Goal: Communication & Community: Answer question/provide support

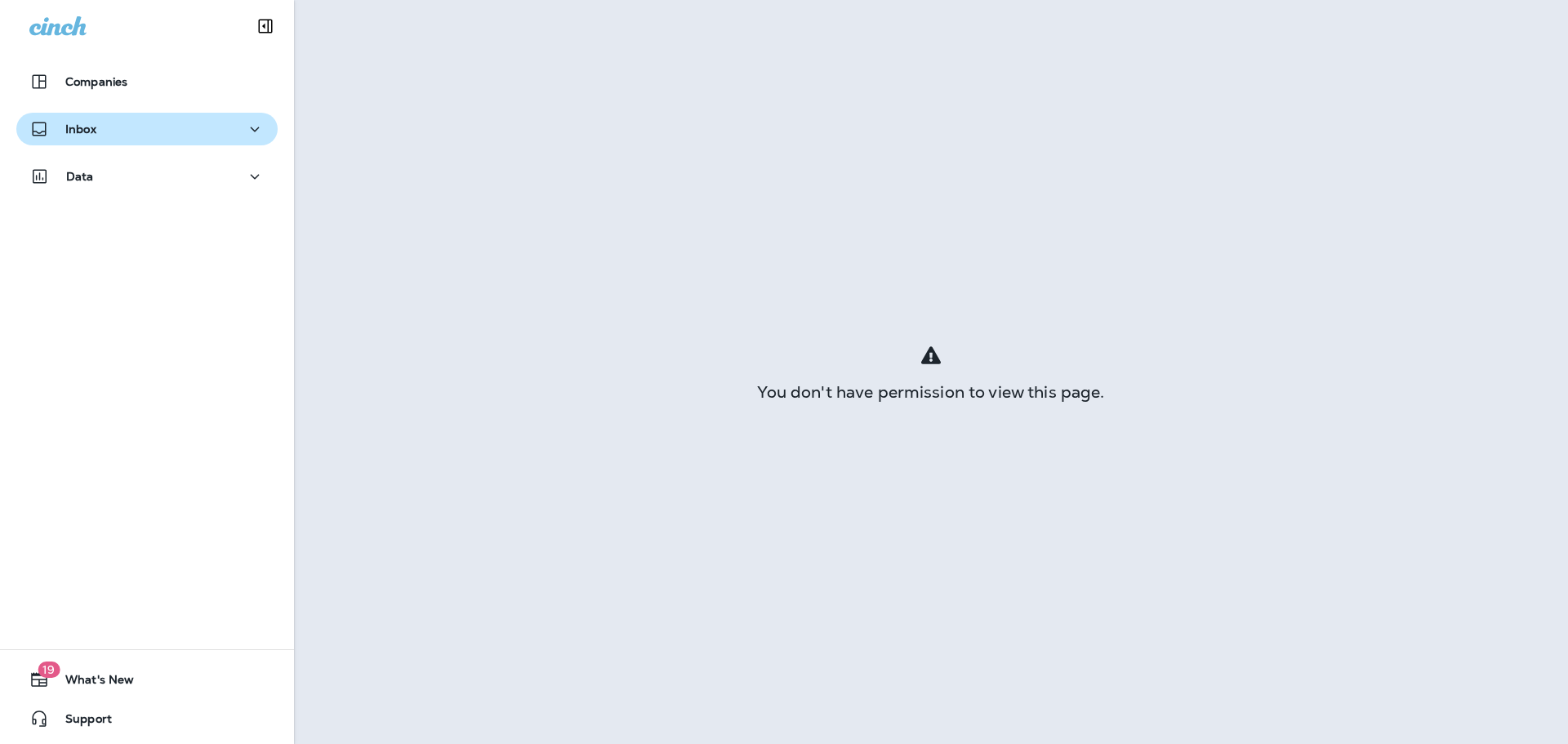
click at [151, 135] on div "Inbox" at bounding box center [146, 129] width 235 height 20
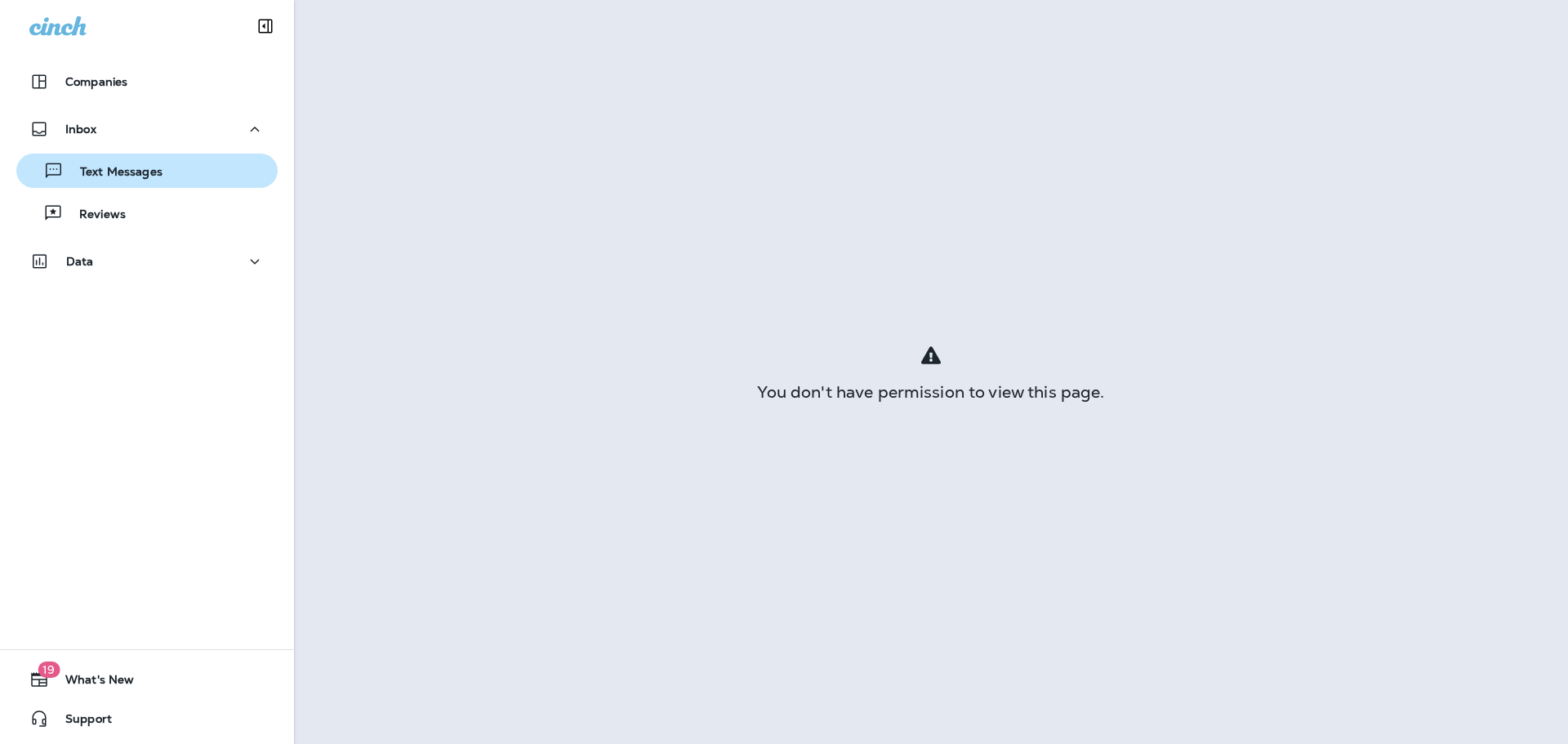
click at [144, 173] on p "Text Messages" at bounding box center [113, 173] width 98 height 16
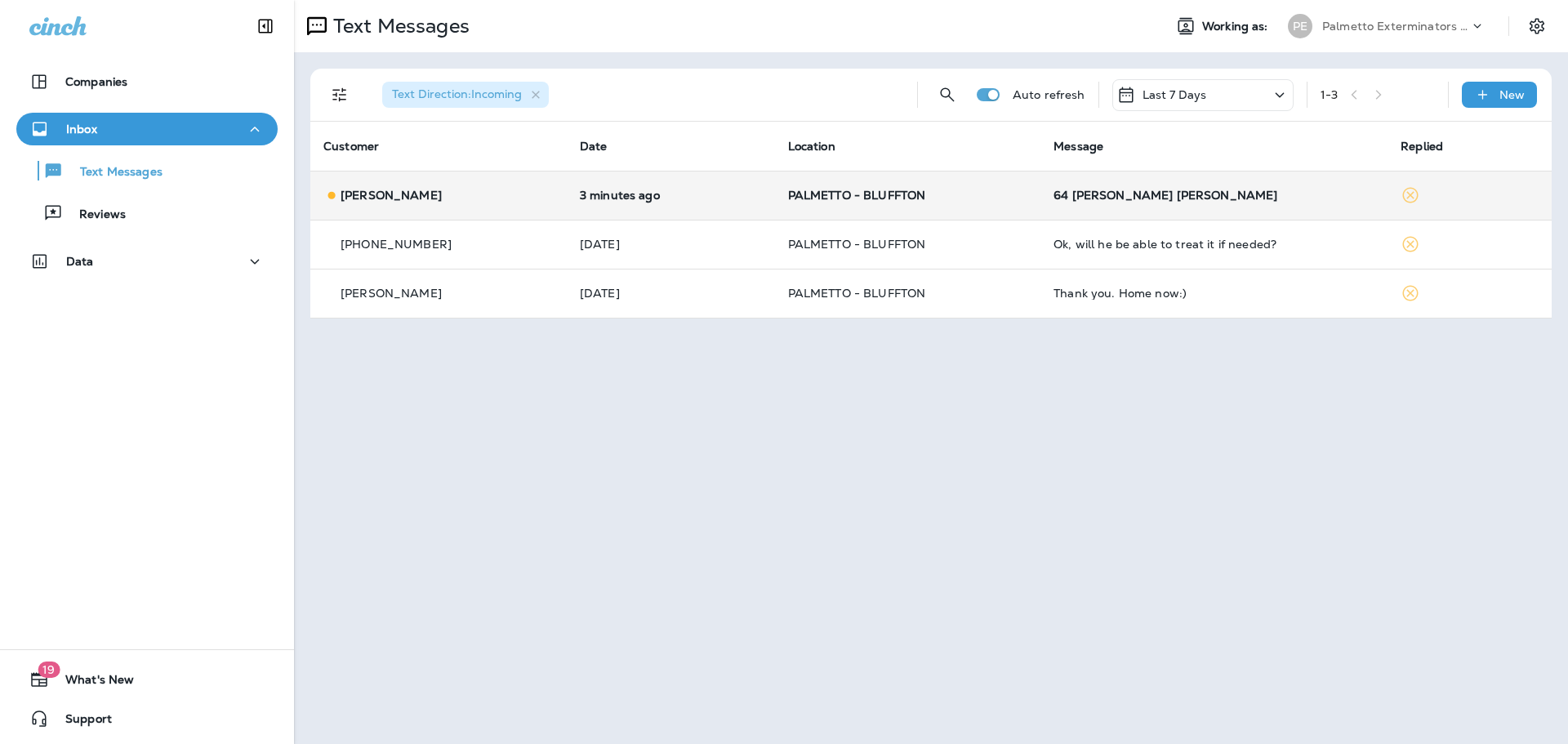
click at [1190, 185] on td "64 [PERSON_NAME] [PERSON_NAME]" at bounding box center [1214, 195] width 347 height 49
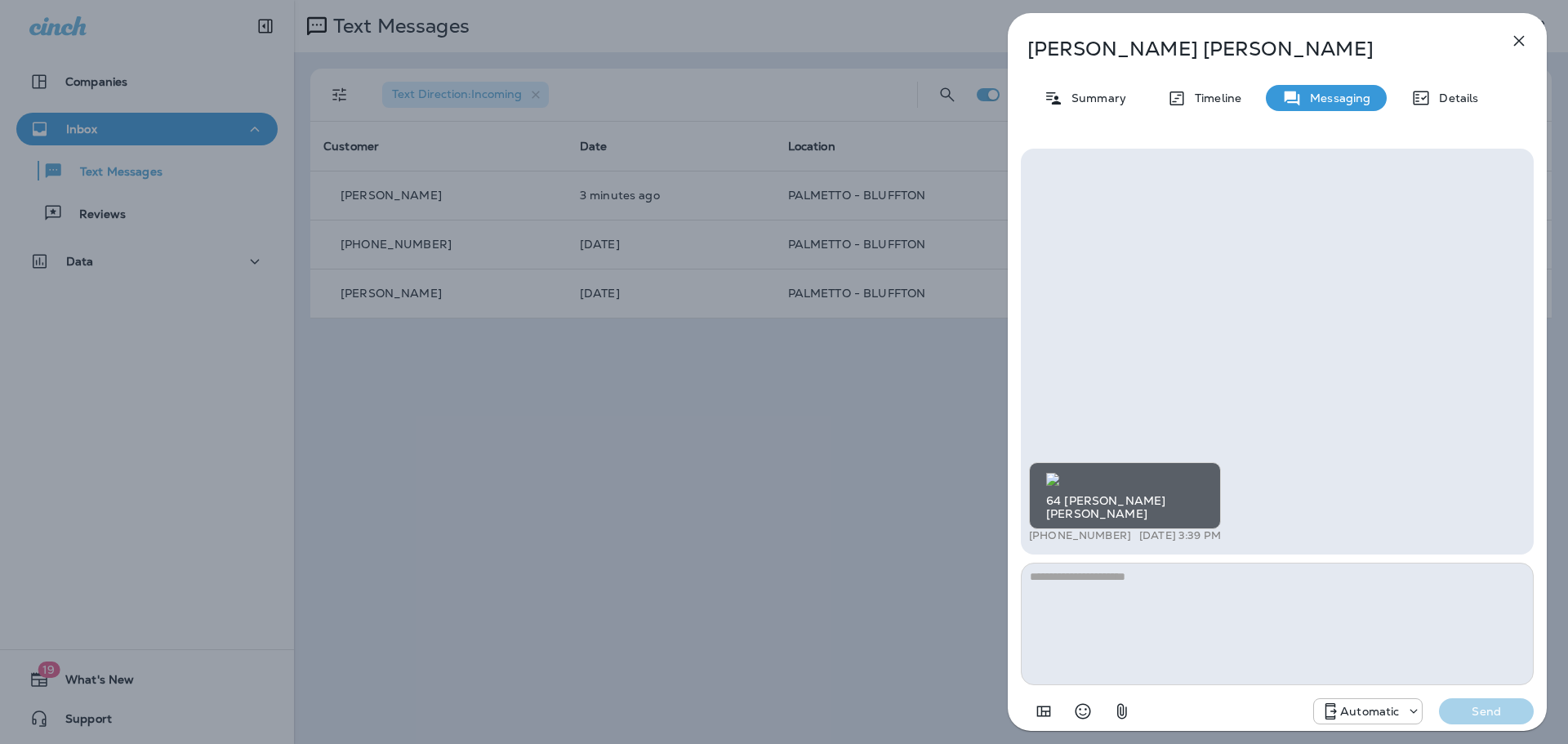
click at [1059, 474] on img at bounding box center [1052, 480] width 13 height 13
drag, startPoint x: 1131, startPoint y: 516, endPoint x: 1043, endPoint y: 497, distance: 90.0
click at [1043, 497] on div "64 [PERSON_NAME] [PERSON_NAME]" at bounding box center [1125, 497] width 192 height 67
copy div "64 [PERSON_NAME] [PERSON_NAME]"
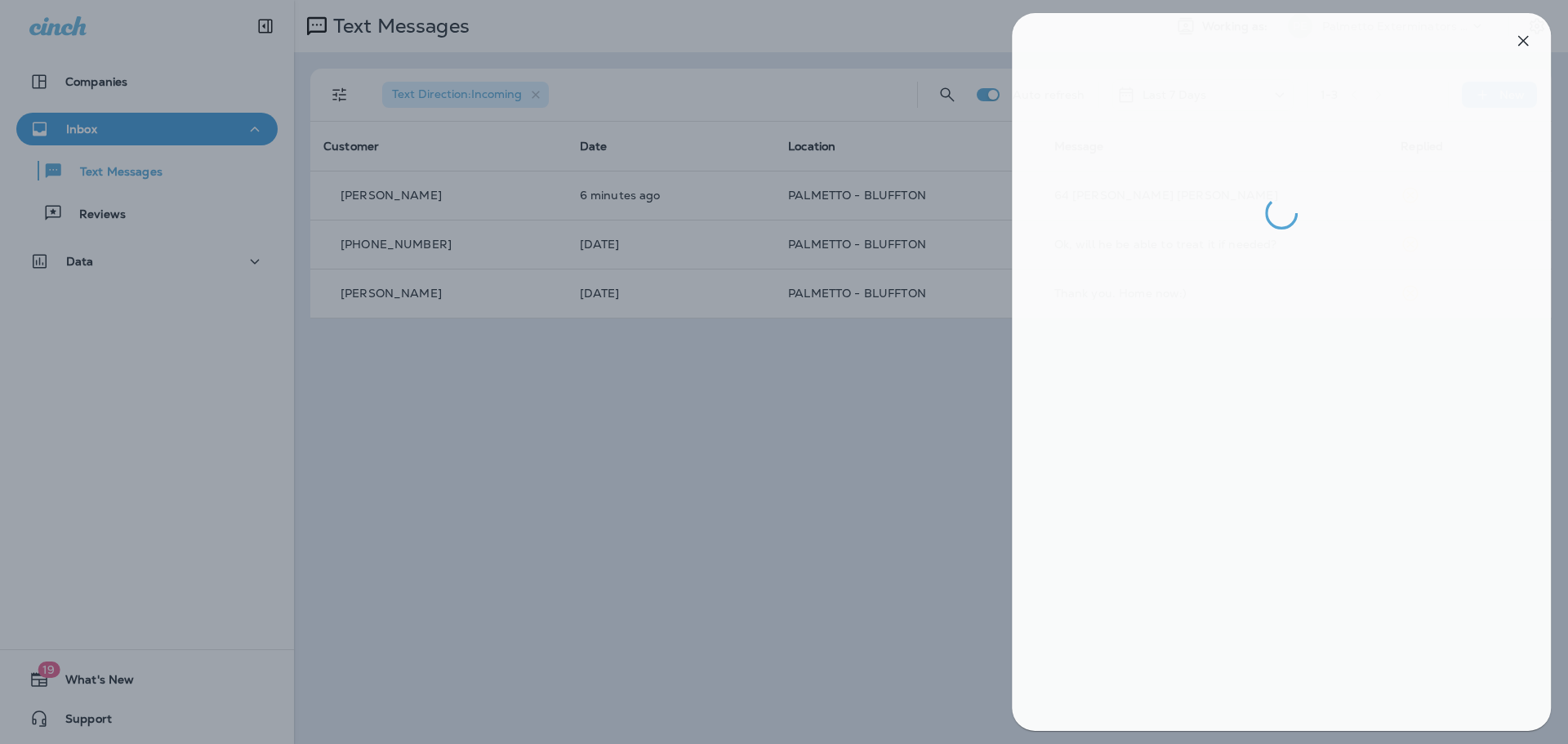
click at [842, 539] on div at bounding box center [788, 372] width 1568 height 744
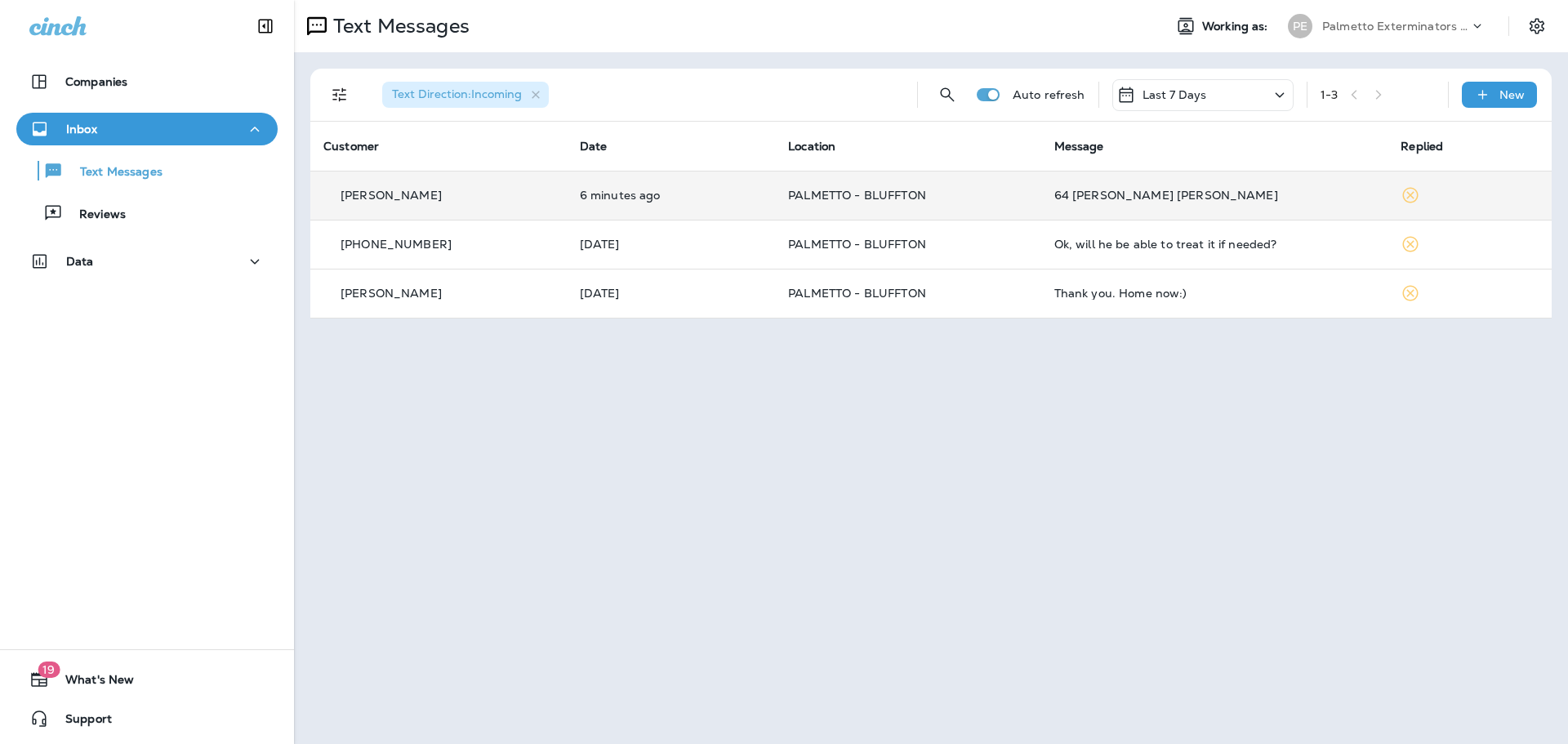
click at [891, 207] on td "PALMETTO - BLUFFTON" at bounding box center [907, 195] width 265 height 49
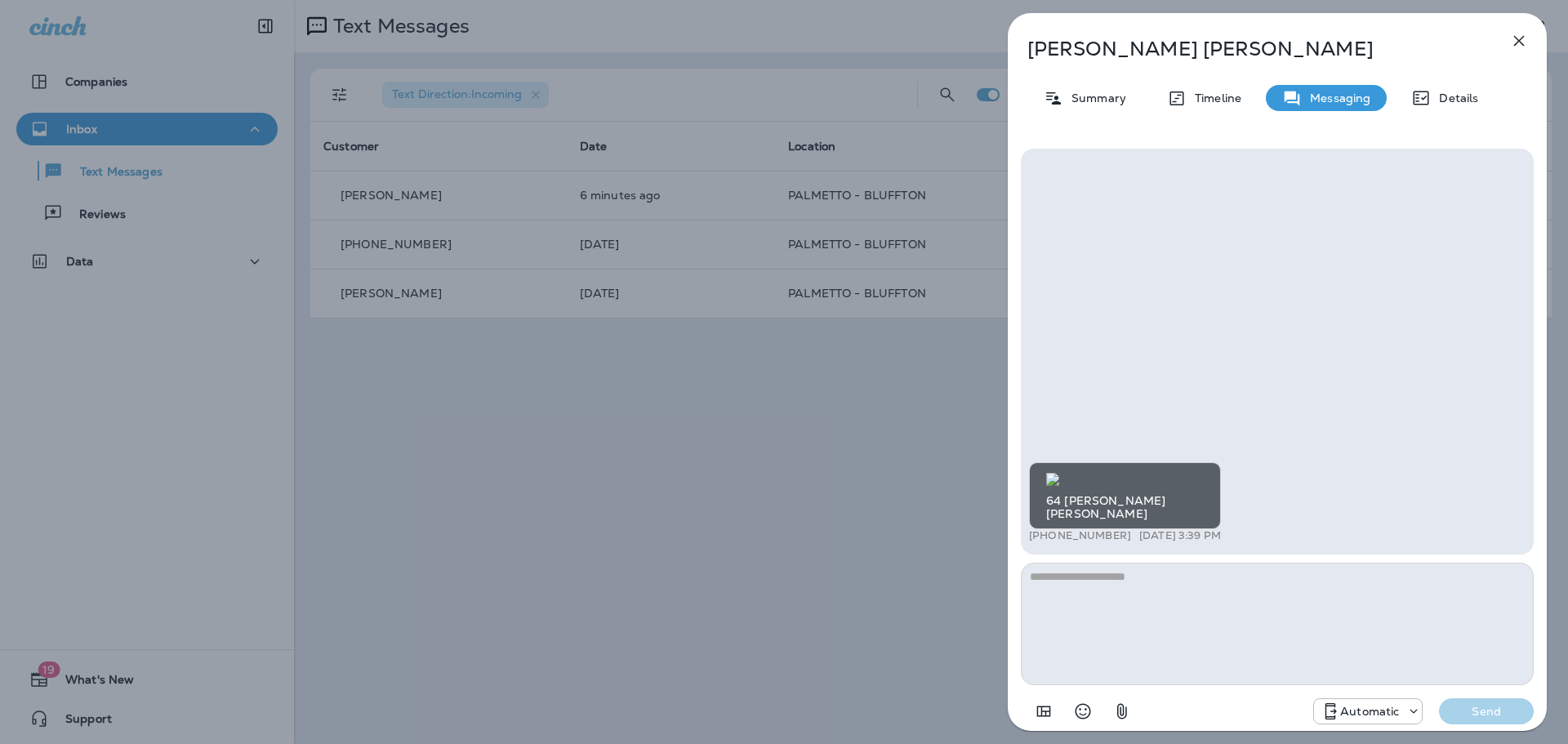
drag, startPoint x: 883, startPoint y: 442, endPoint x: 934, endPoint y: 376, distance: 83.4
click at [883, 441] on div "[PERSON_NAME] Summary Timeline Messaging Details 64 [PERSON_NAME] [PERSON_NAME]…" at bounding box center [784, 372] width 1568 height 744
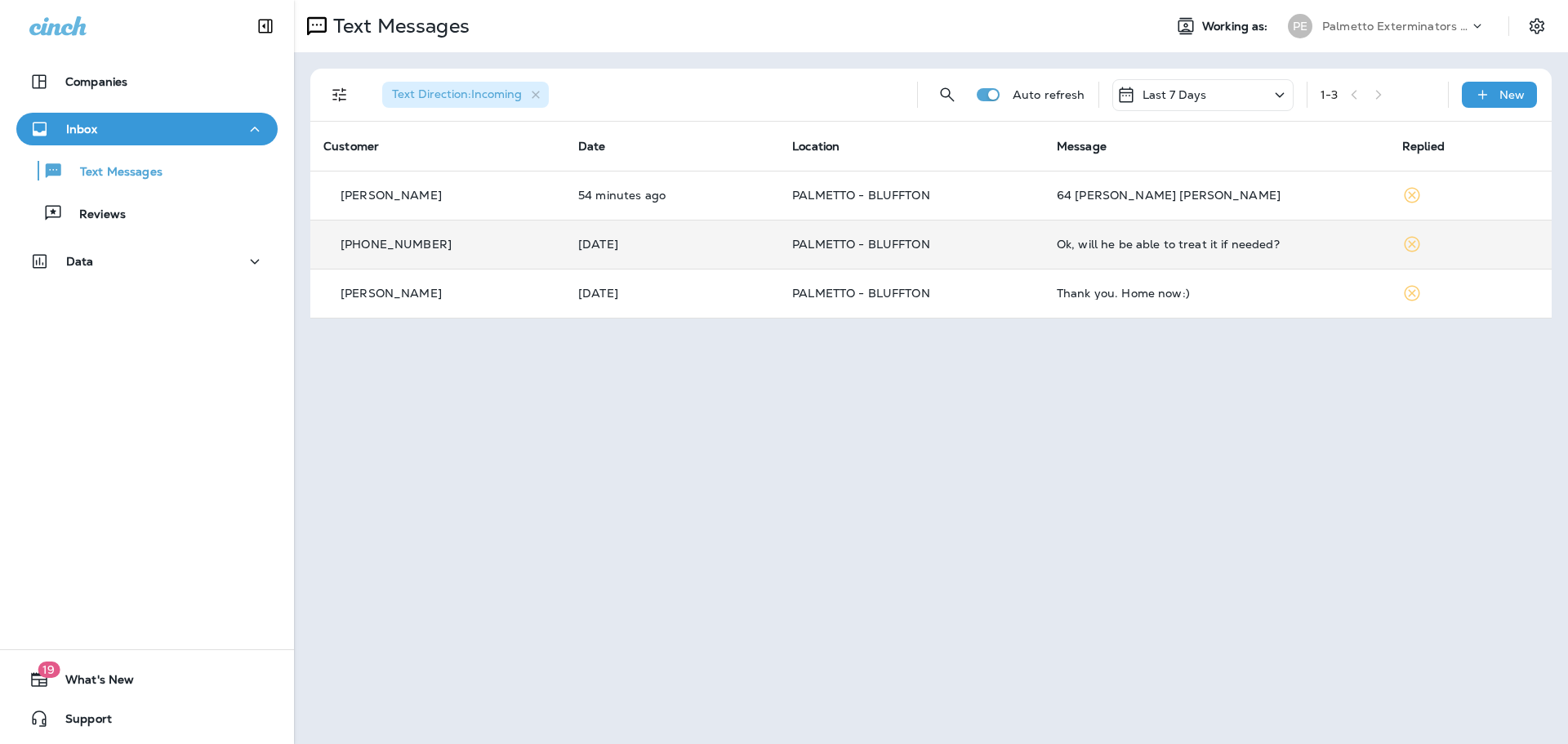
click at [1082, 248] on div "Ok, will he be able to treat it if needed?" at bounding box center [1216, 244] width 319 height 13
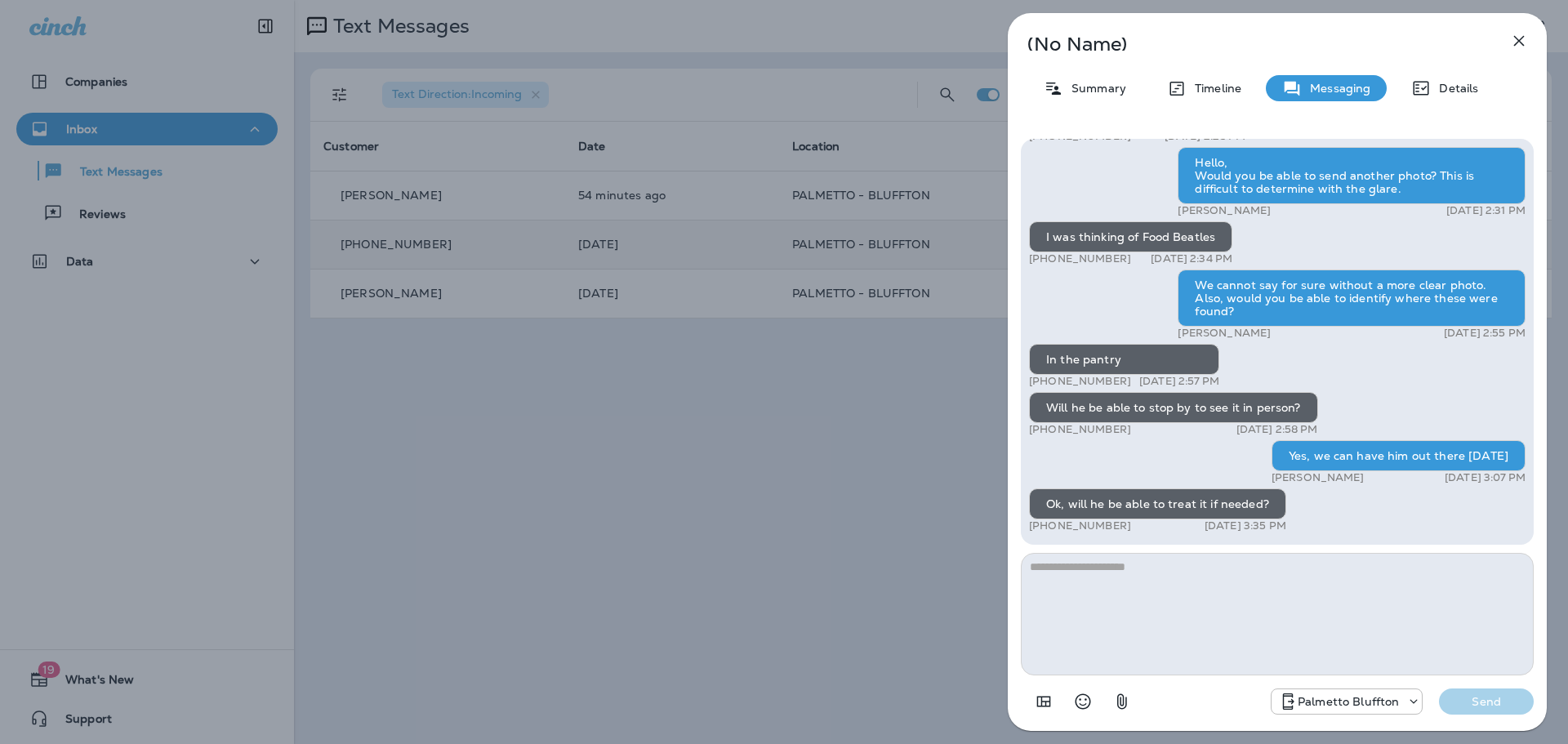
click at [1520, 40] on icon "button" at bounding box center [1519, 42] width 11 height 11
